Goal: Task Accomplishment & Management: Use online tool/utility

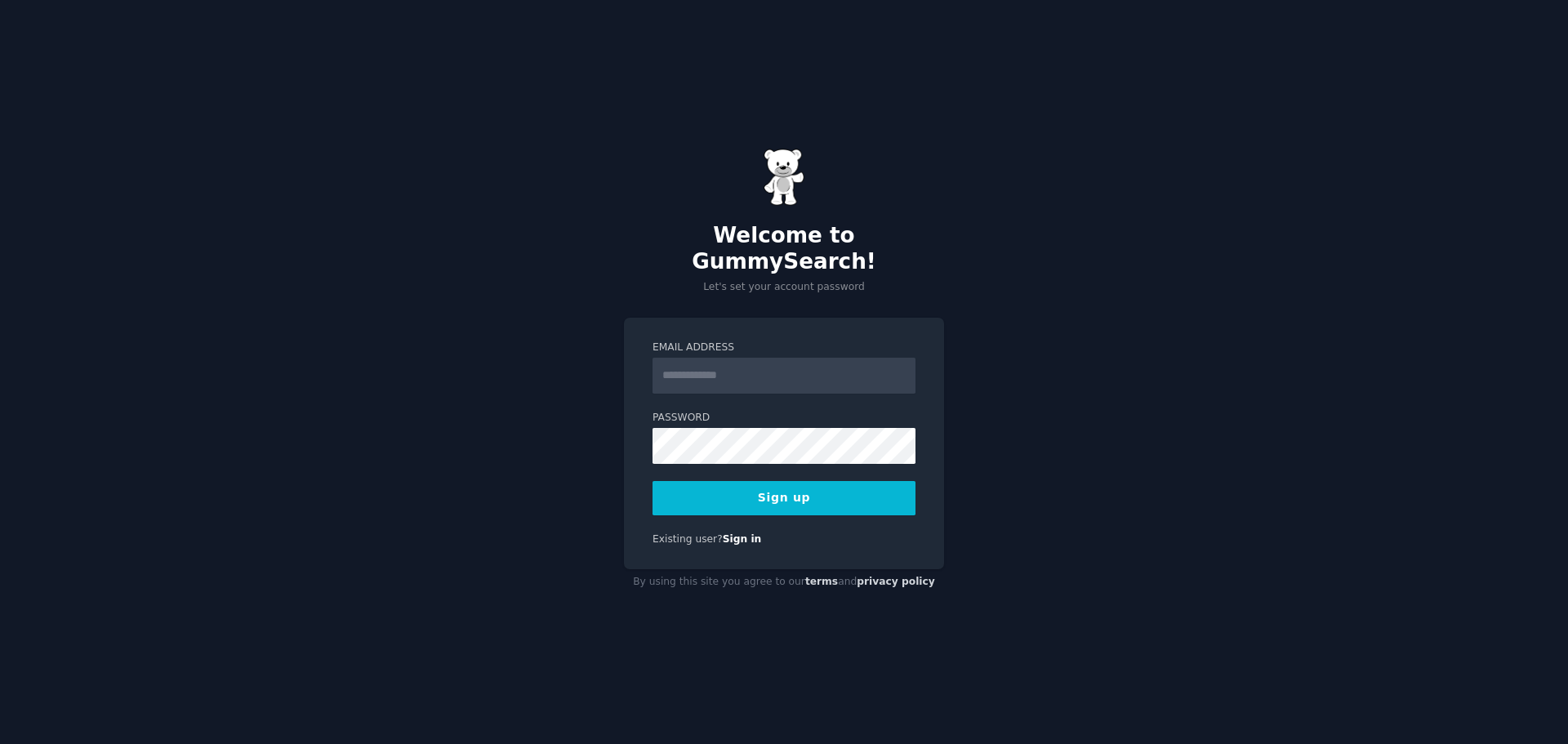
click at [771, 360] on input "Email Address" at bounding box center [784, 375] width 263 height 35
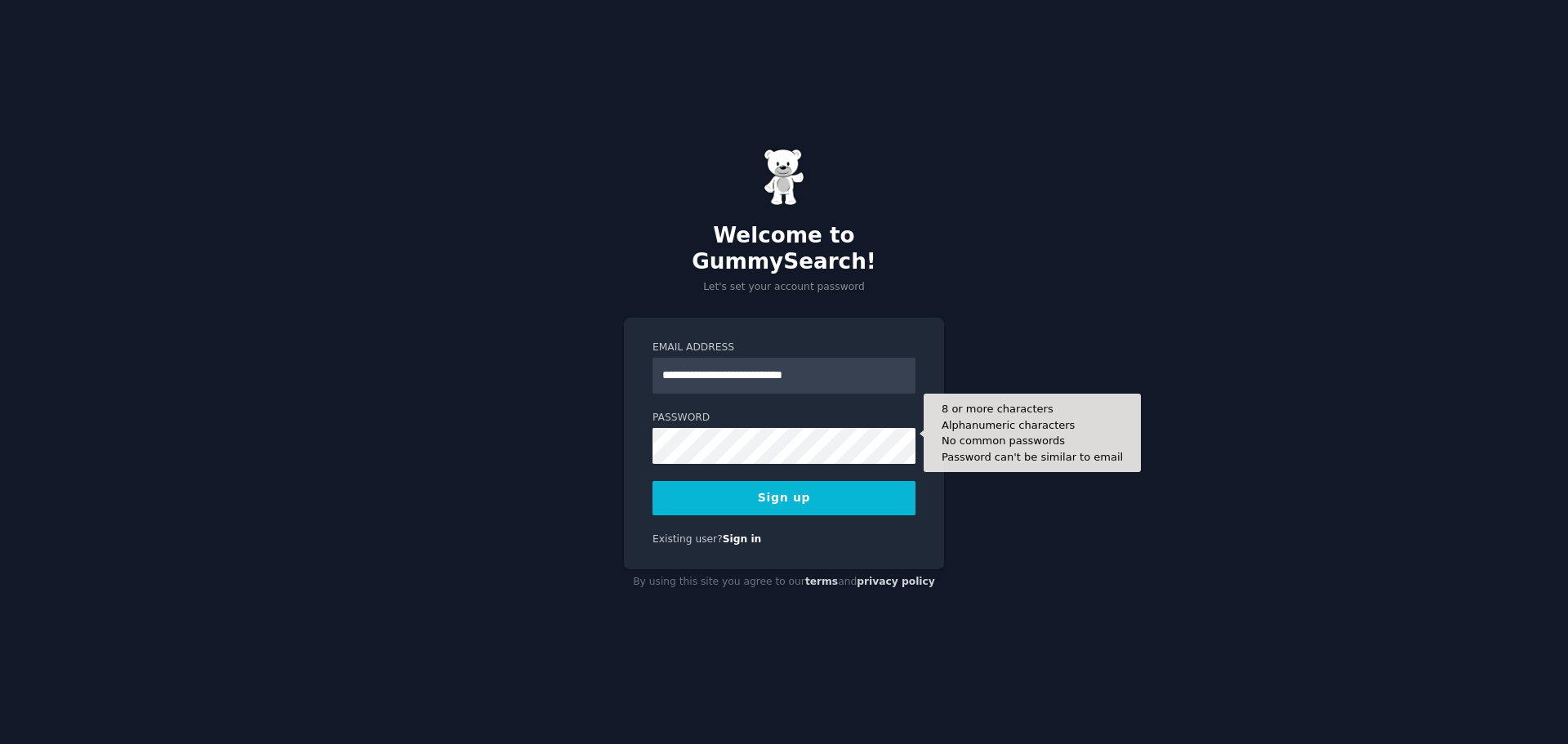
type input "**********"
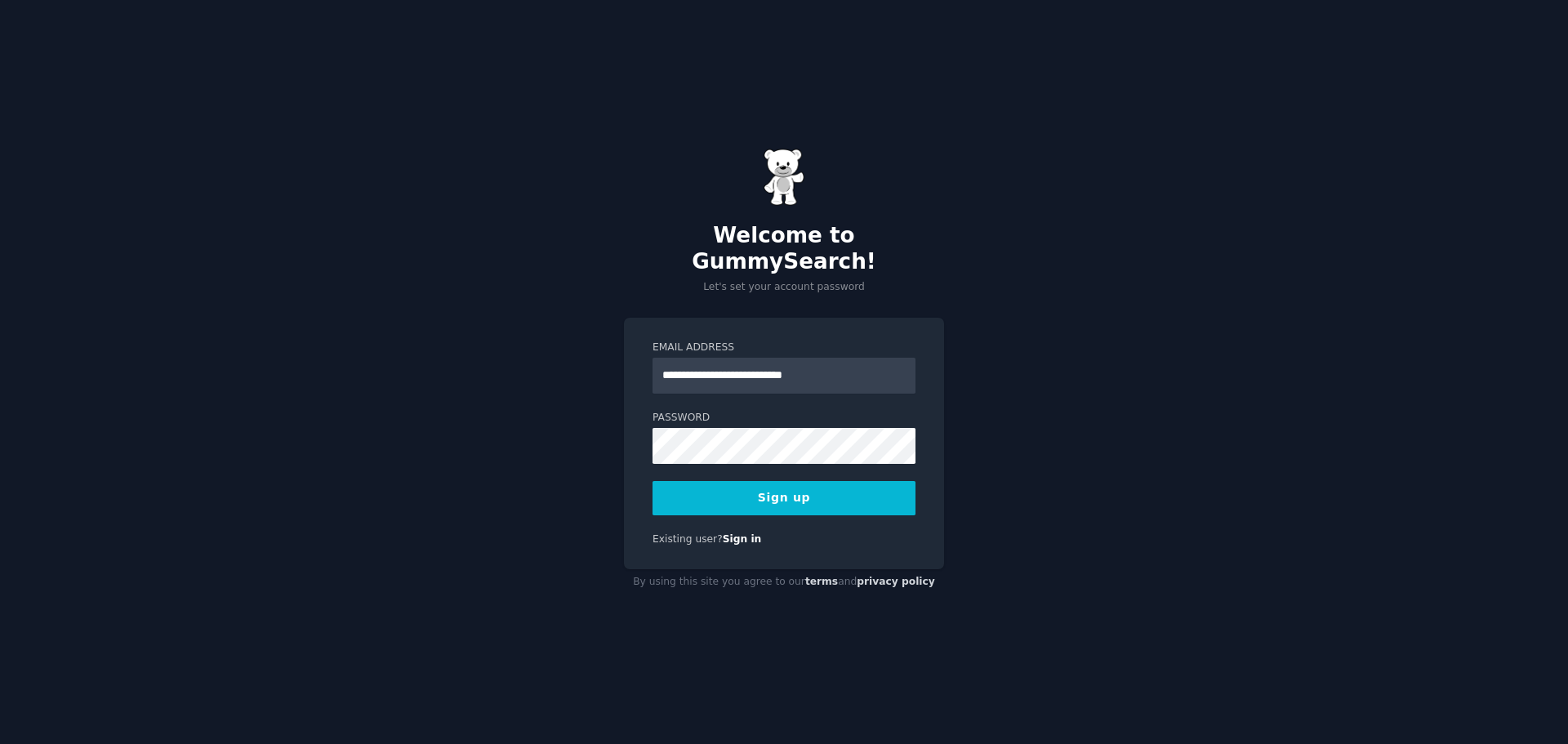
click at [794, 484] on button "Sign up" at bounding box center [784, 498] width 263 height 34
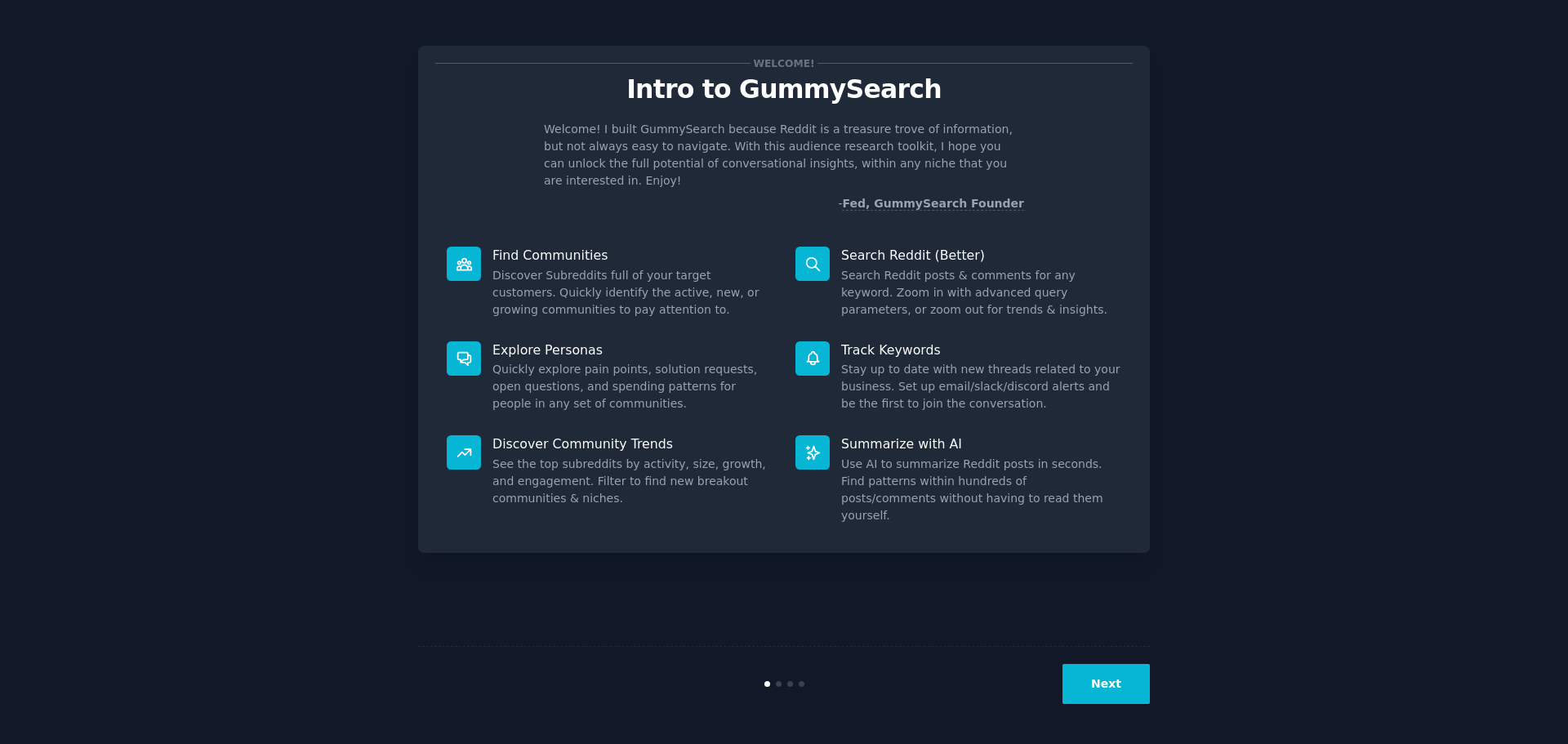
click at [1109, 681] on button "Next" at bounding box center [1106, 684] width 88 height 40
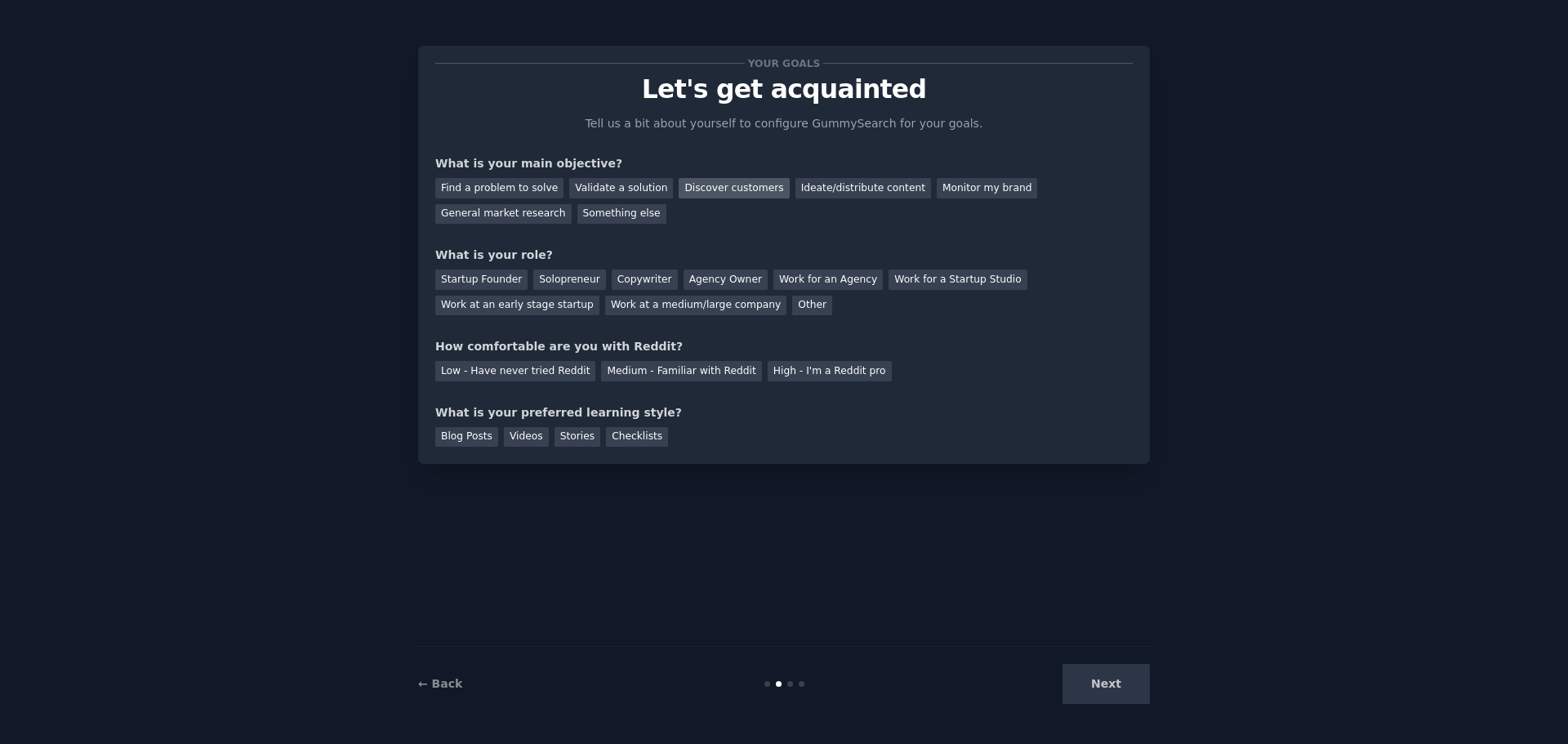
click at [680, 193] on div "Discover customers" at bounding box center [734, 188] width 110 height 21
click at [551, 280] on div "Solopreneur" at bounding box center [569, 279] width 72 height 21
click at [505, 369] on div "Low - Have never tried Reddit" at bounding box center [515, 371] width 160 height 21
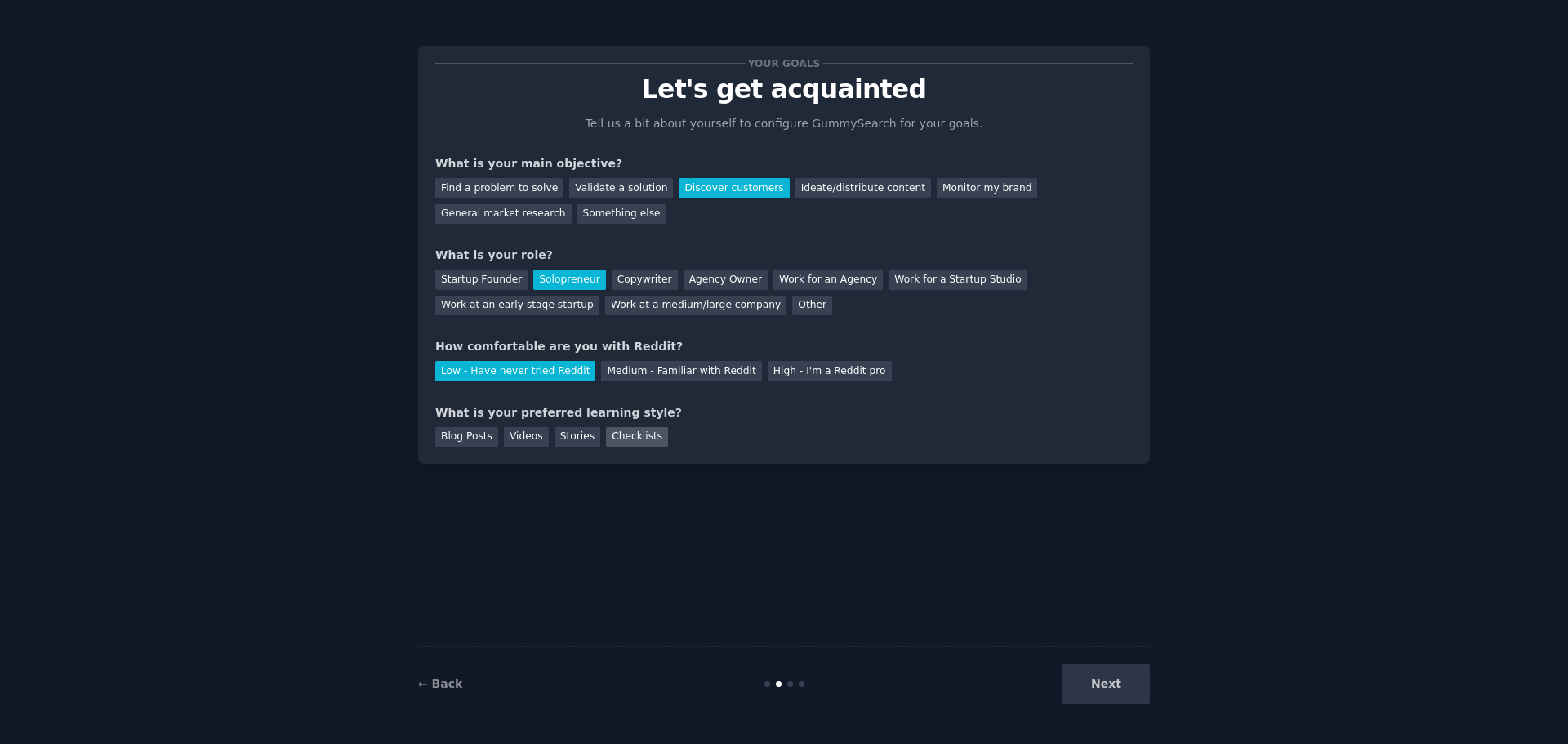
click at [627, 437] on div "Checklists" at bounding box center [637, 437] width 62 height 21
click at [1113, 675] on button "Next" at bounding box center [1106, 684] width 88 height 40
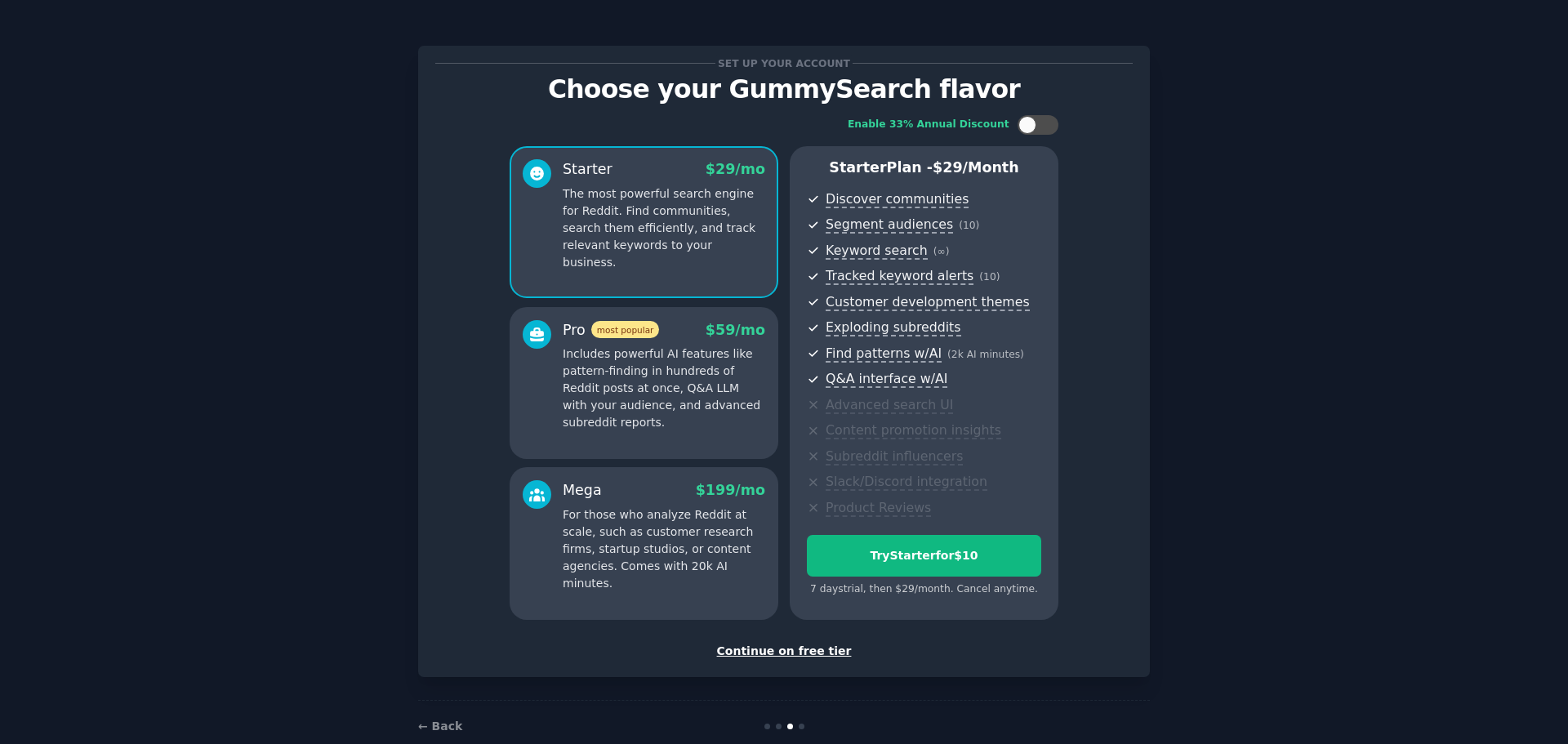
click at [786, 652] on div "Continue on free tier" at bounding box center [784, 650] width 698 height 17
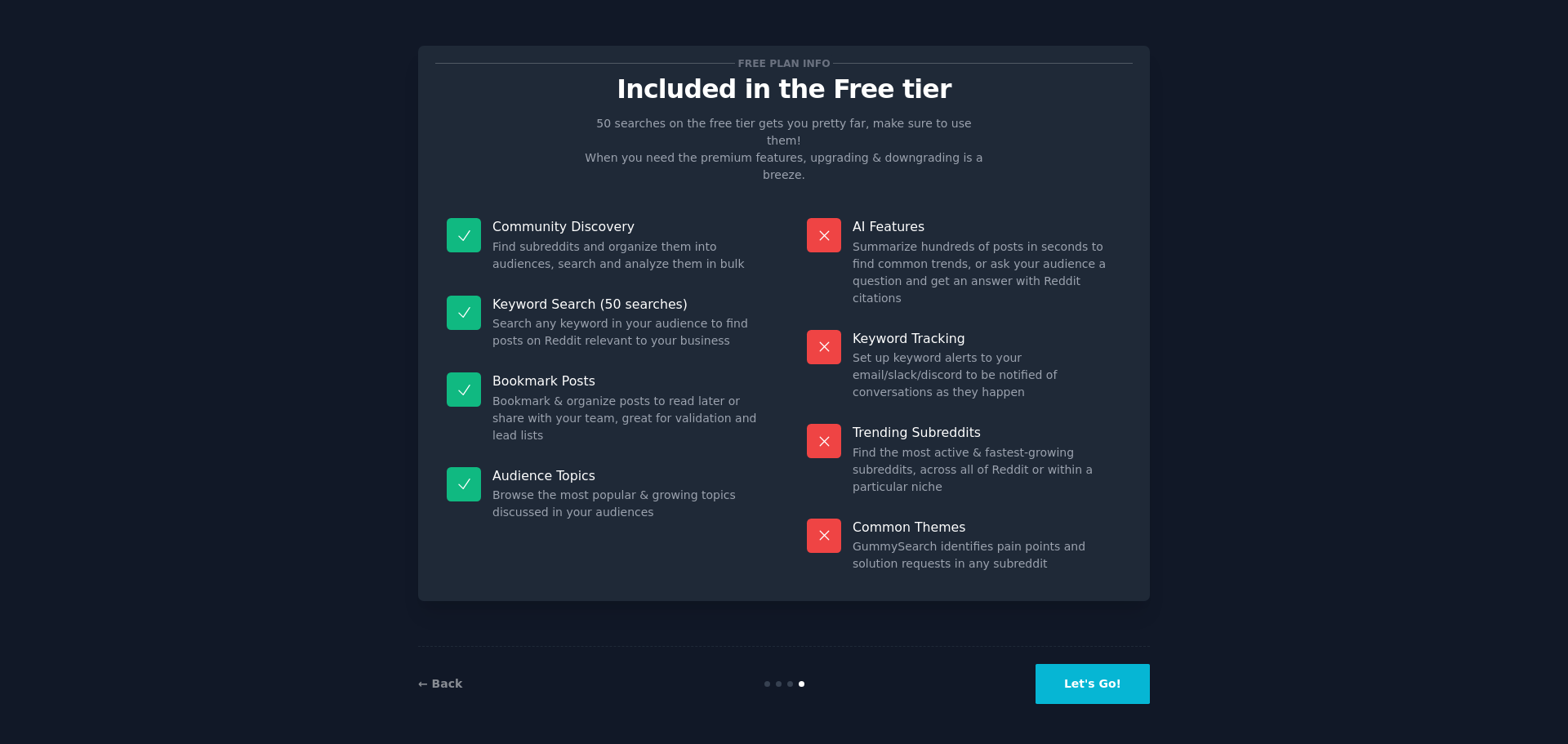
click at [1097, 690] on button "Let's Go!" at bounding box center [1093, 684] width 114 height 40
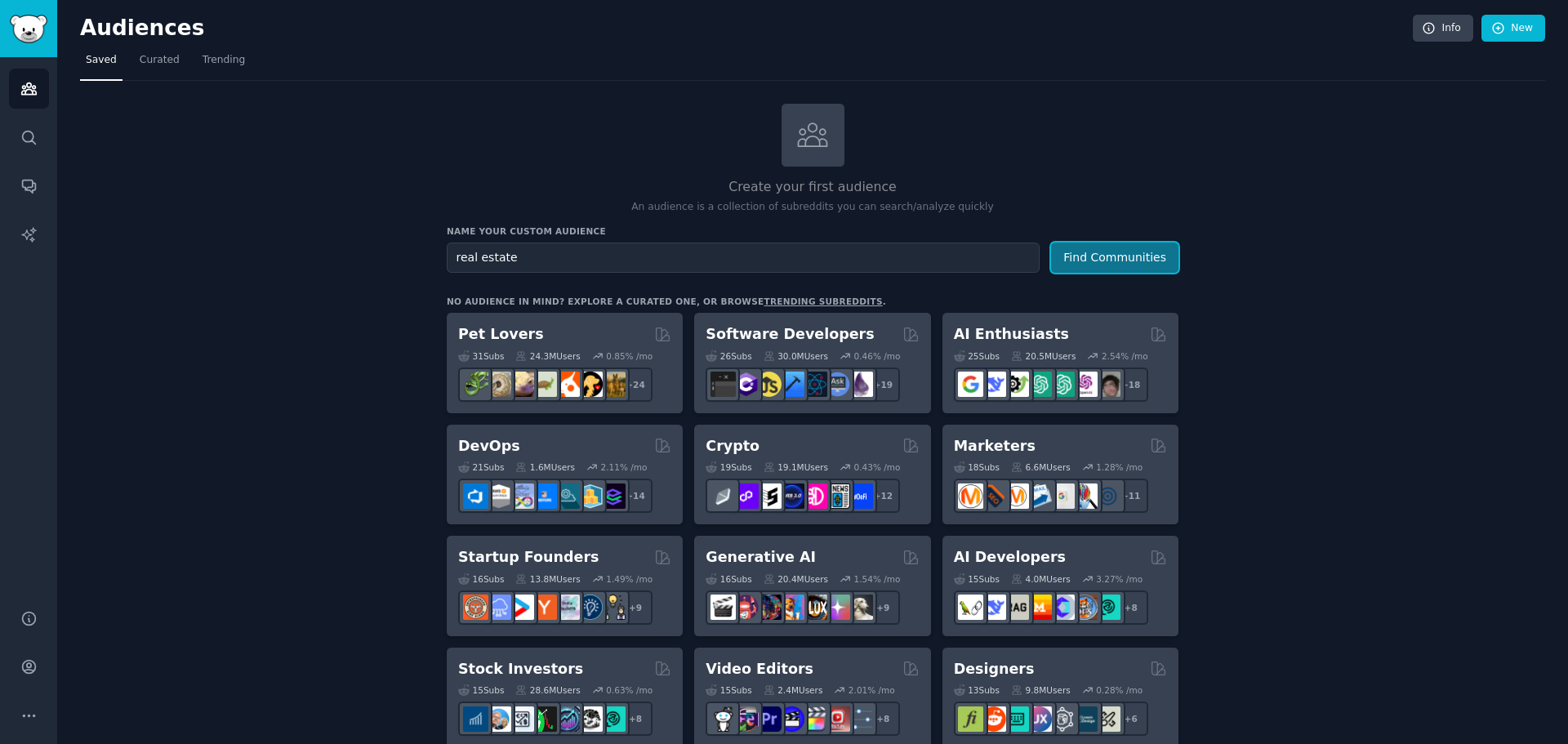
click at [1076, 252] on button "Find Communities" at bounding box center [1115, 257] width 127 height 31
click at [452, 256] on input "real estate" at bounding box center [743, 257] width 593 height 31
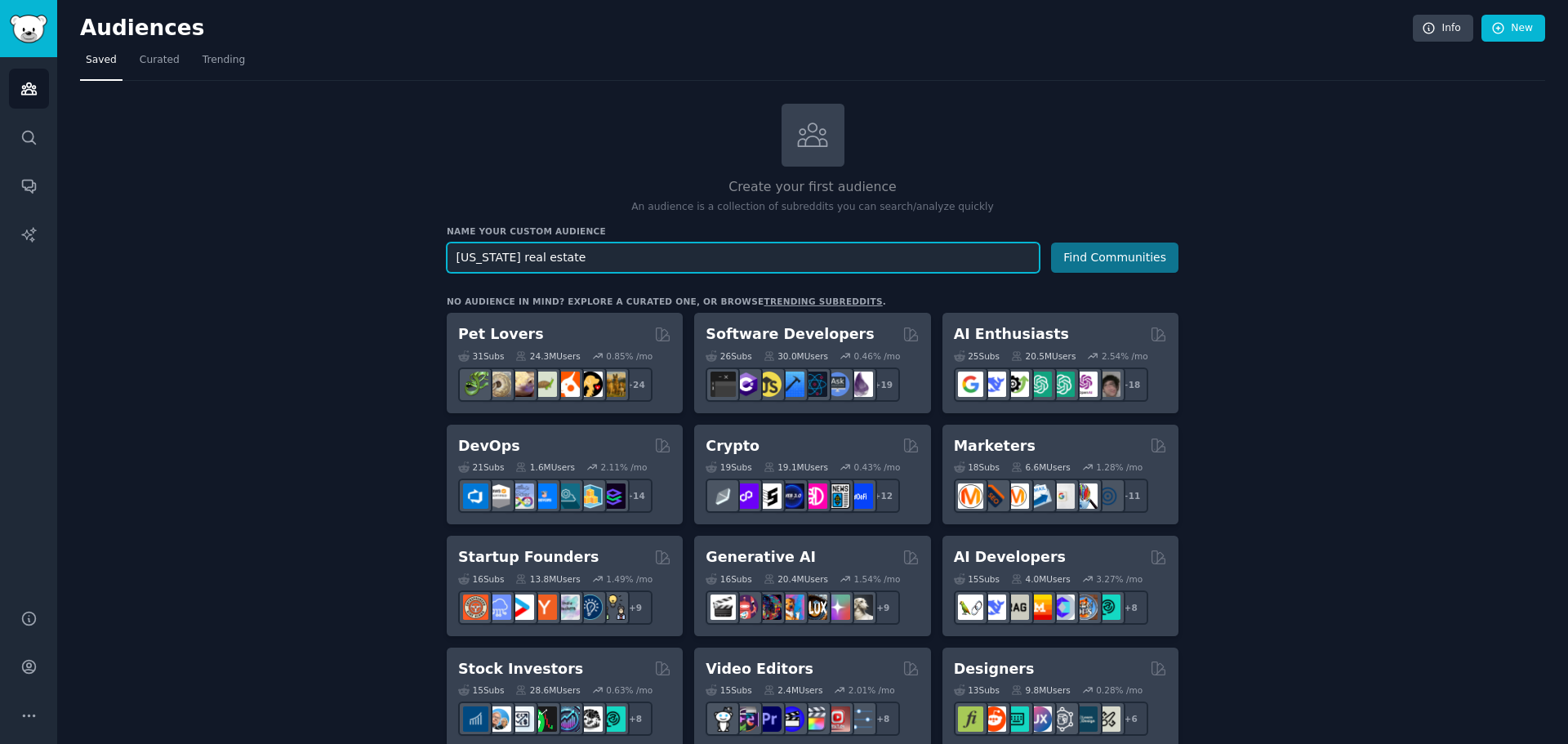
type input "[US_STATE] real estate"
click at [1084, 252] on button "Find Communities" at bounding box center [1115, 257] width 127 height 31
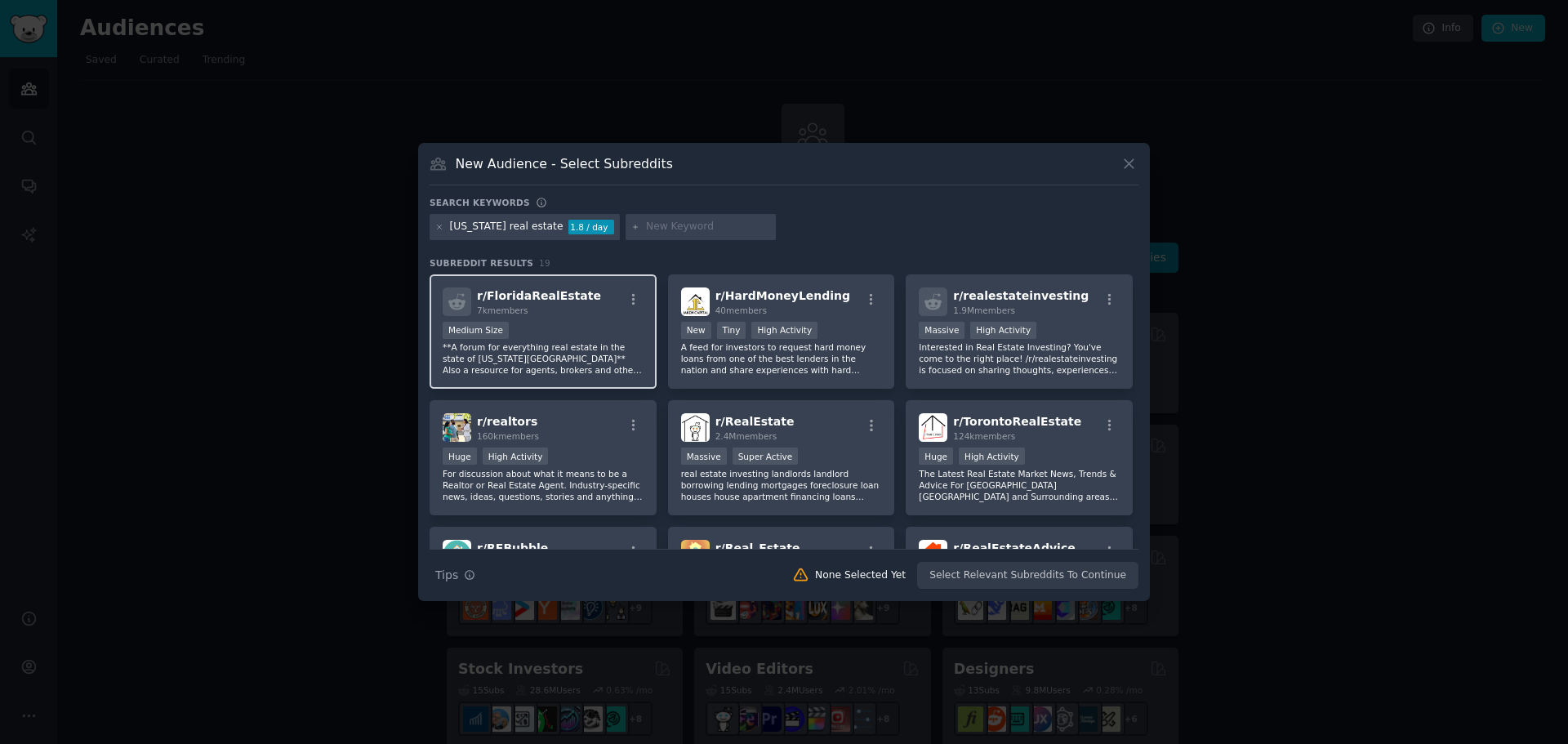
click at [539, 299] on span "r/ FloridaRealEstate" at bounding box center [539, 295] width 124 height 13
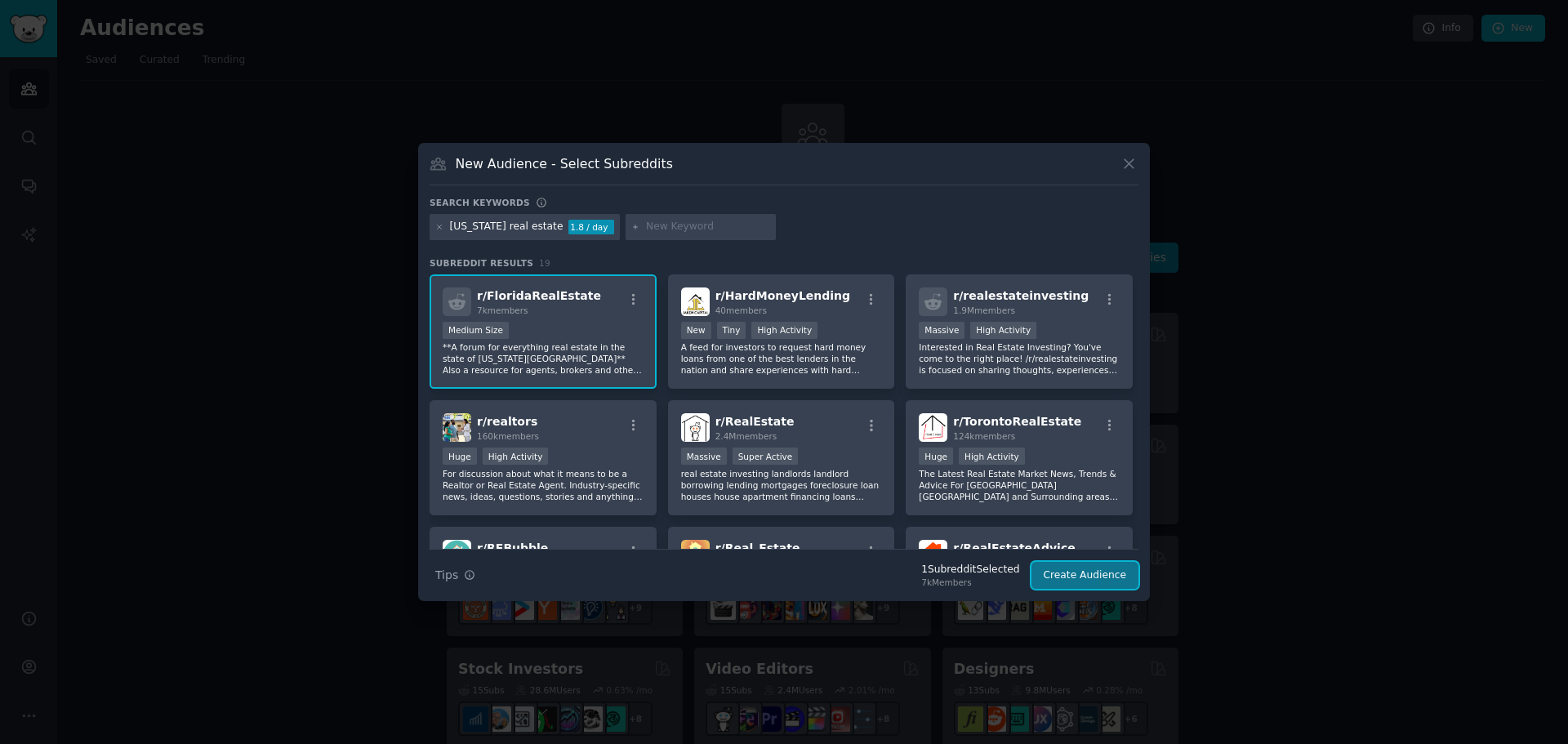
click at [1092, 572] on button "Create Audience" at bounding box center [1085, 575] width 107 height 28
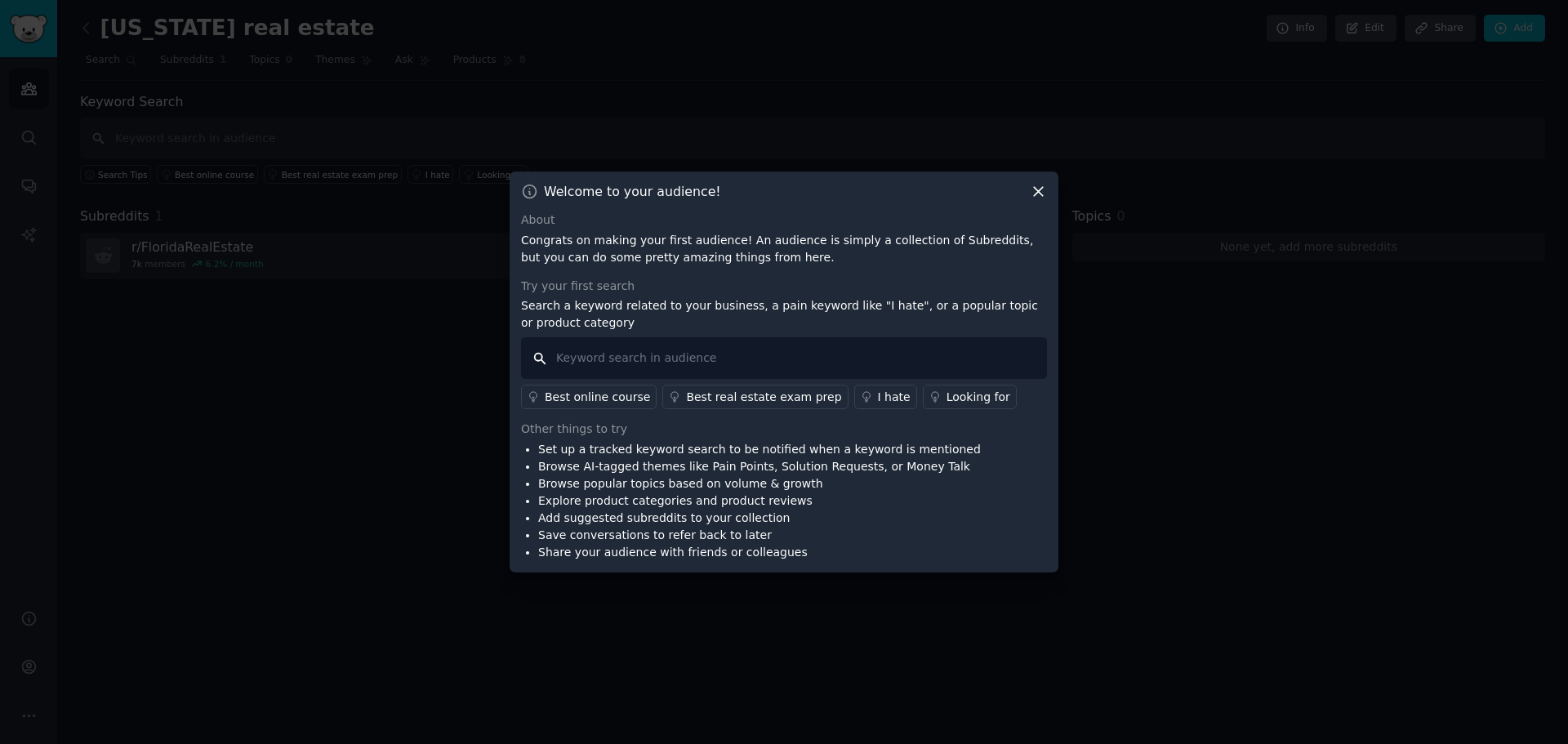
click at [584, 365] on input "text" at bounding box center [784, 358] width 526 height 41
type input "r"
type input "second home"
click at [947, 396] on div "Looking for" at bounding box center [979, 396] width 64 height 17
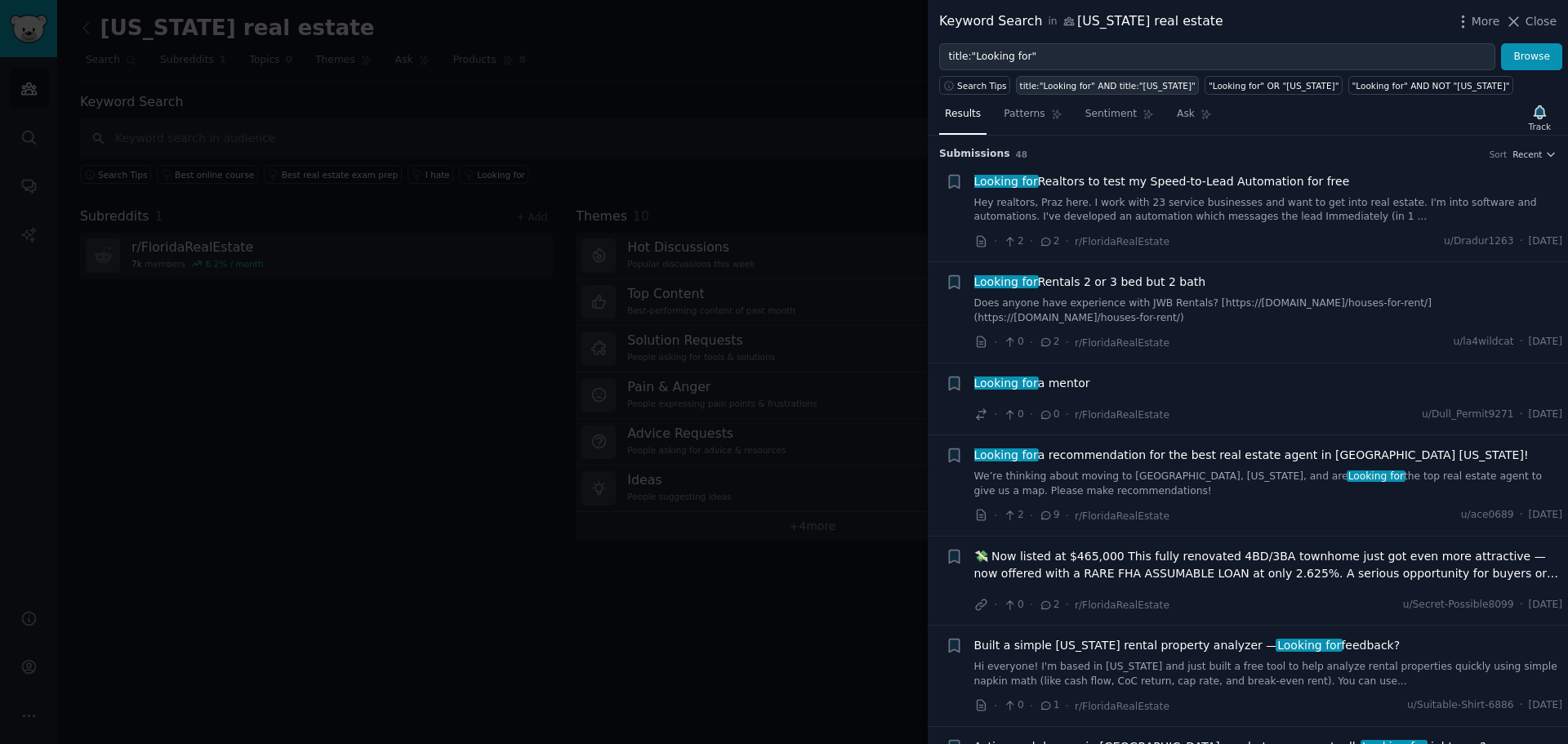
click at [1111, 87] on div "title:"Looking for" AND title:"[US_STATE]"" at bounding box center [1108, 86] width 175 height 12
type input "title:"Looking for" AND title:"[US_STATE]""
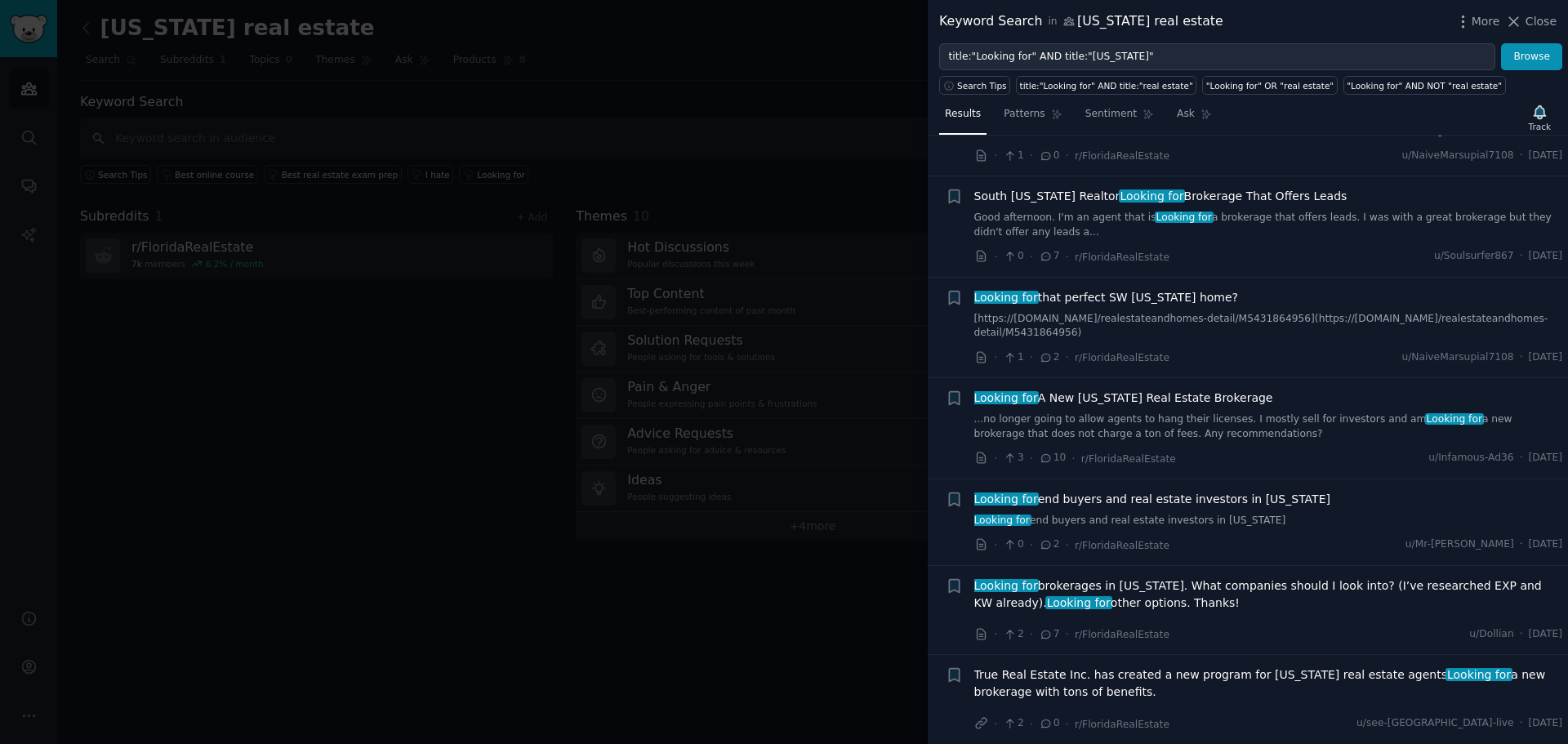
scroll to position [576, 0]
click at [955, 493] on icon "button" at bounding box center [954, 498] width 10 height 13
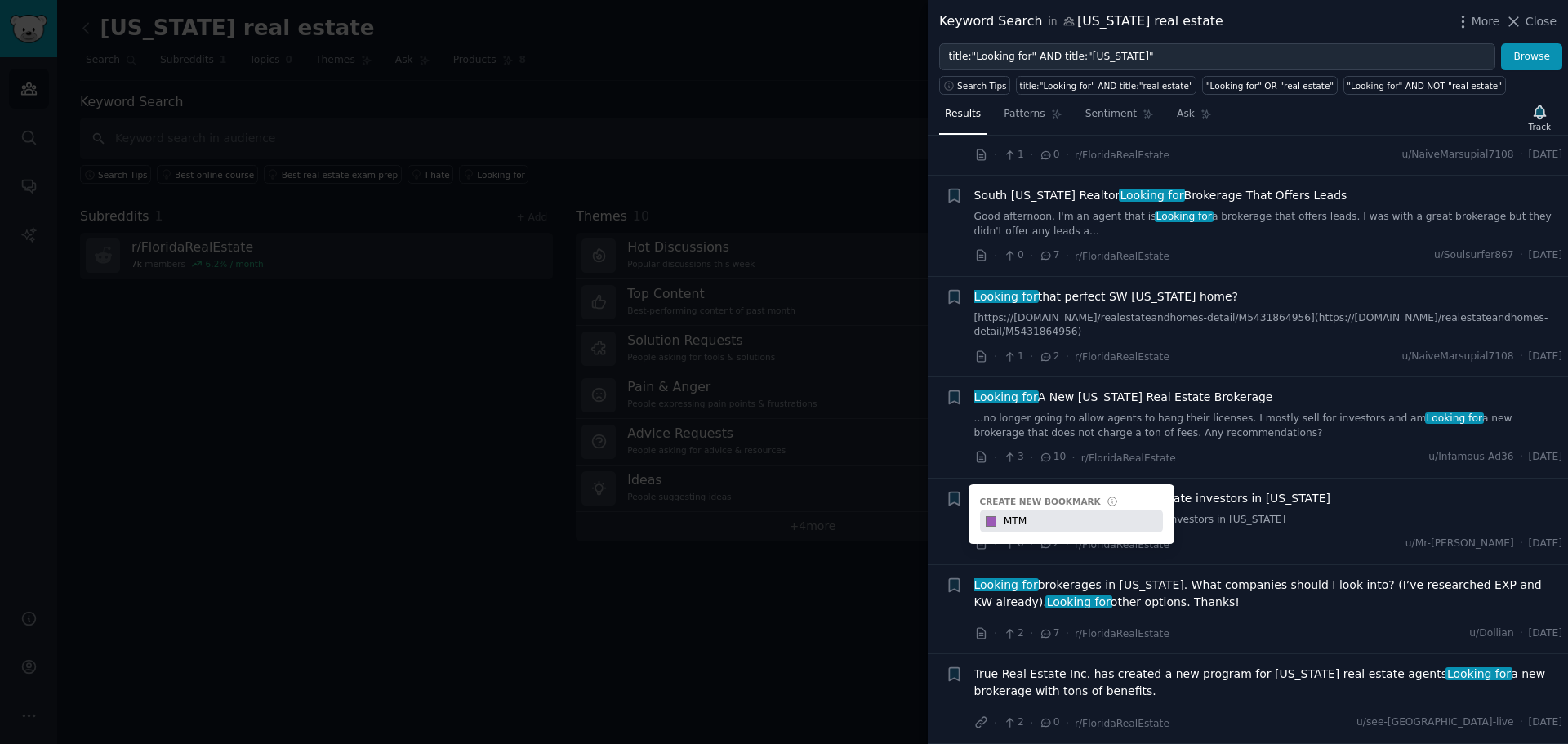
type input "MTM"
click at [1319, 496] on div "Looking for end buyers and real estate investors in [US_STATE]" at bounding box center [1269, 498] width 589 height 17
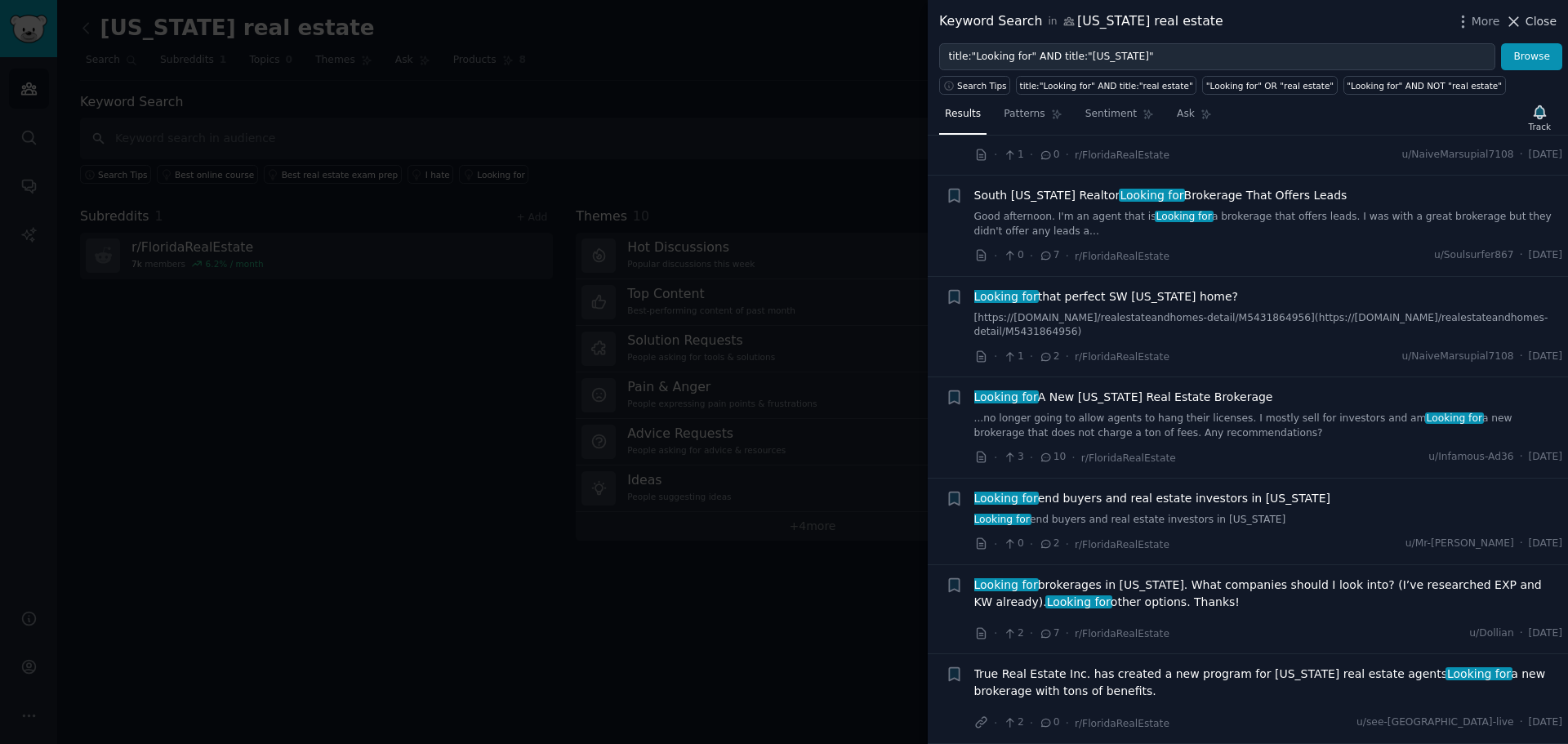
click at [1533, 17] on span "Close" at bounding box center [1540, 21] width 31 height 17
